Goal: Use online tool/utility: Utilize a website feature to perform a specific function

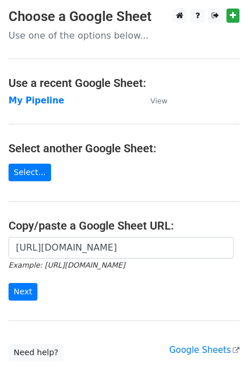
scroll to position [0, 361]
type input "[URL][DOMAIN_NAME]"
click at [30, 293] on input "Next" at bounding box center [23, 292] width 29 height 18
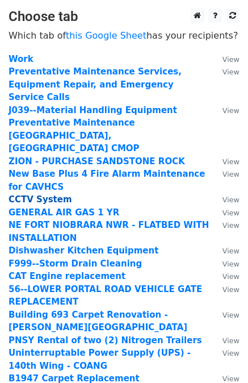
click at [55, 194] on strong "CCTV System" at bounding box center [41, 199] width 64 height 10
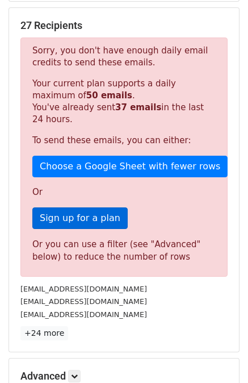
scroll to position [171, 0]
